Goal: Task Accomplishment & Management: Use online tool/utility

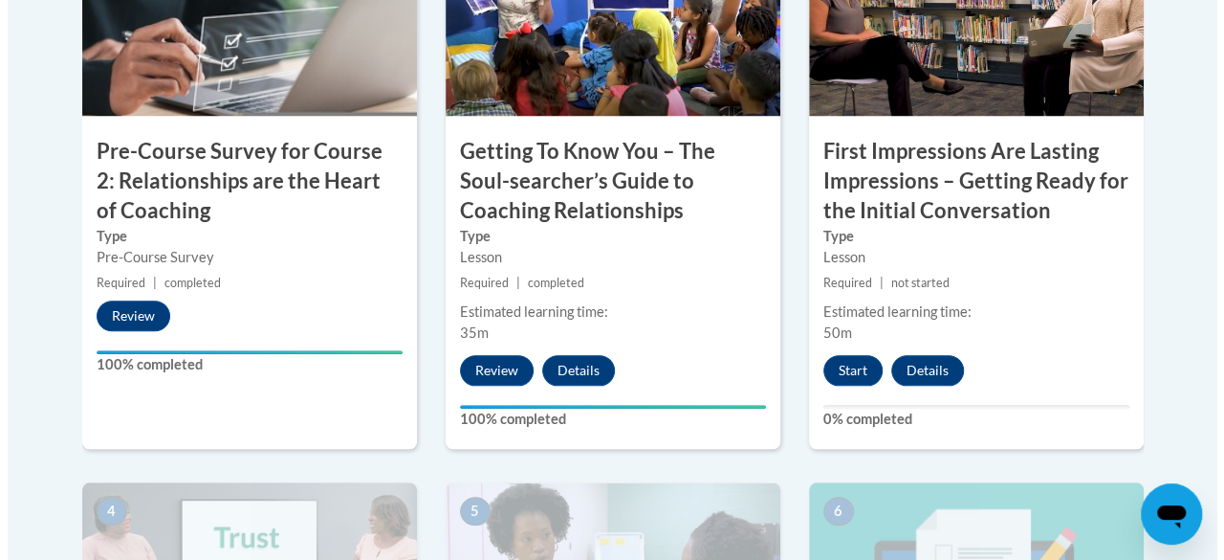
scroll to position [716, 0]
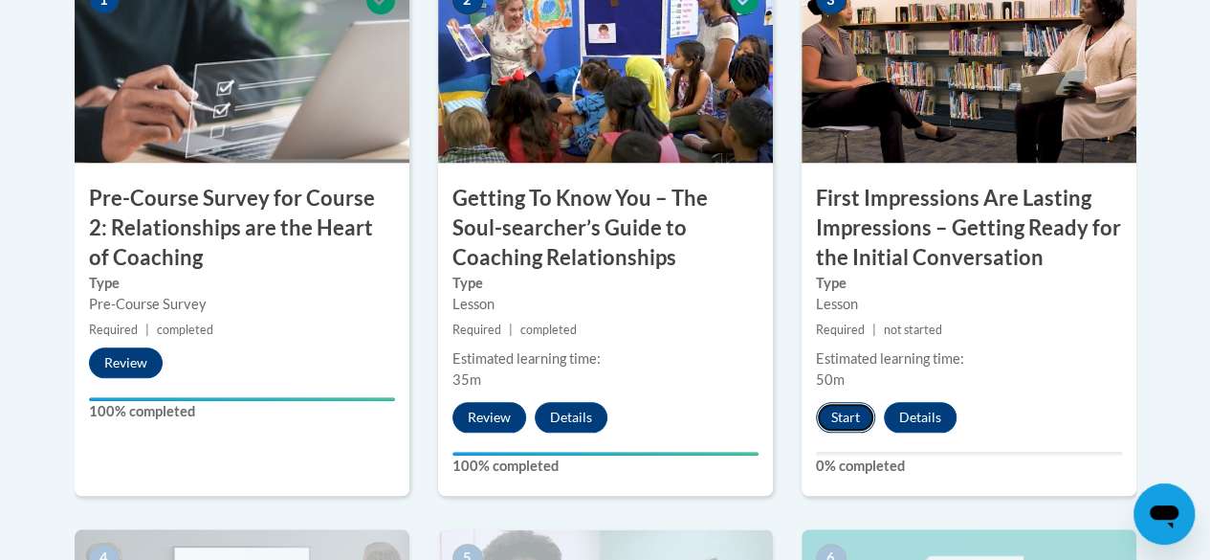
click at [842, 417] on button "Start" at bounding box center [845, 417] width 59 height 31
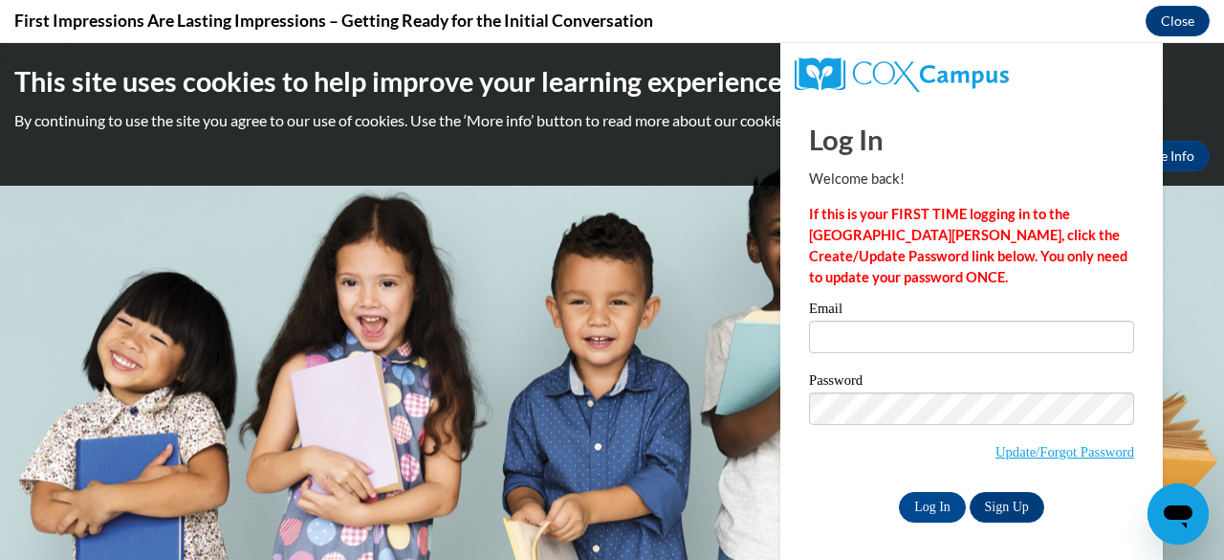
scroll to position [0, 0]
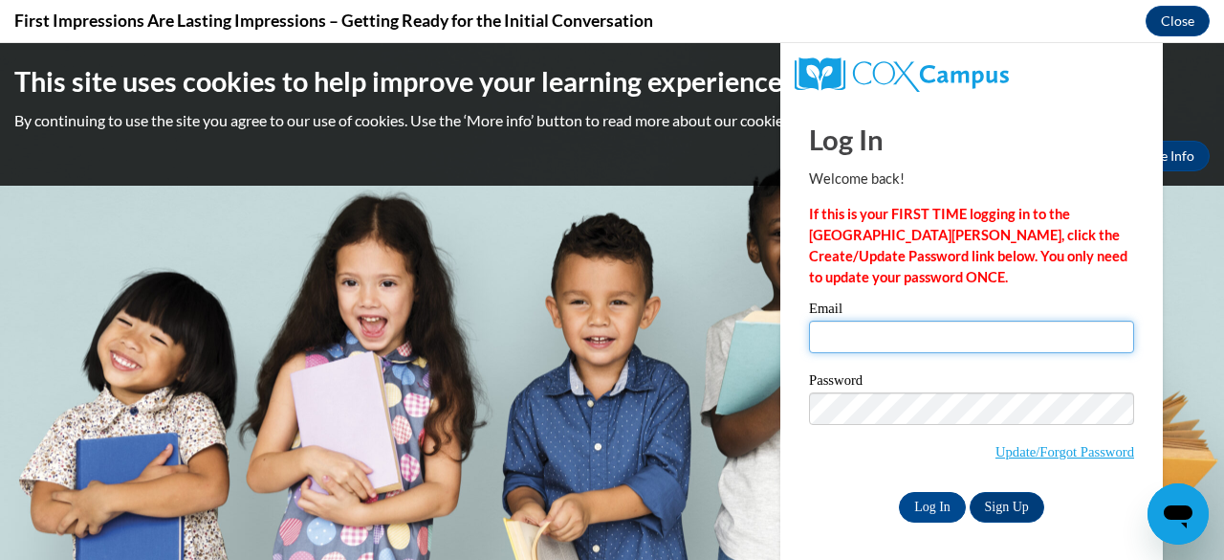
click at [825, 338] on input "Email" at bounding box center [971, 336] width 325 height 33
type input "[EMAIL_ADDRESS][DOMAIN_NAME][PERSON_NAME]"
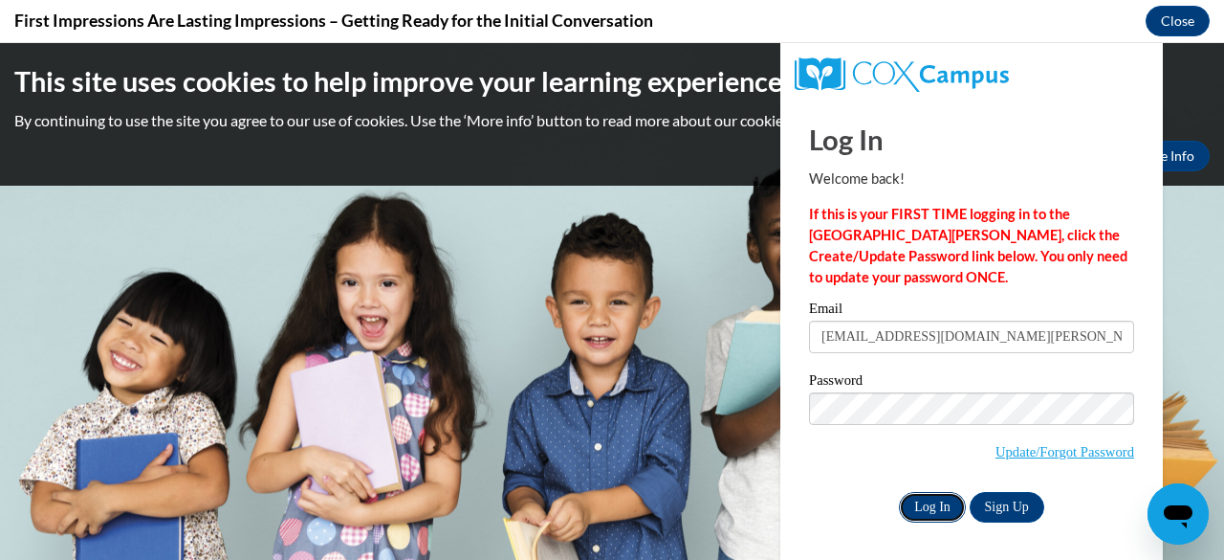
click at [939, 503] on input "Log In" at bounding box center [932, 507] width 67 height 31
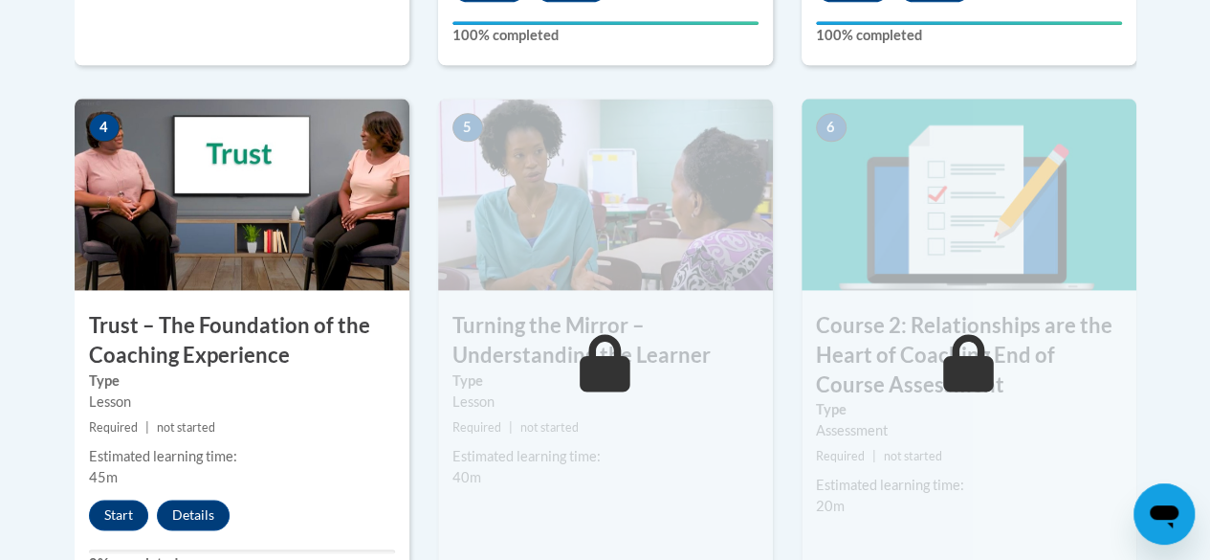
scroll to position [1149, 0]
